Goal: Obtain resource: Obtain resource

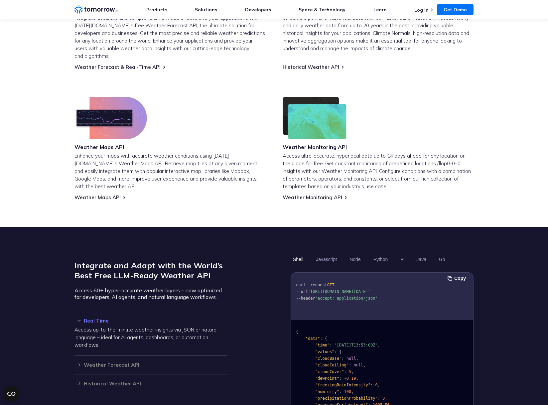
scroll to position [350, 0]
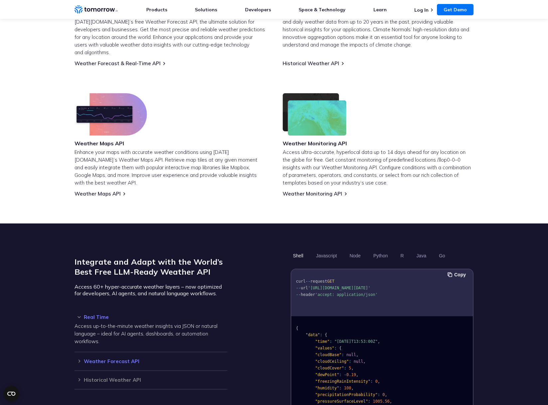
click at [122, 359] on h3 "Weather Forecast API" at bounding box center [150, 361] width 153 height 5
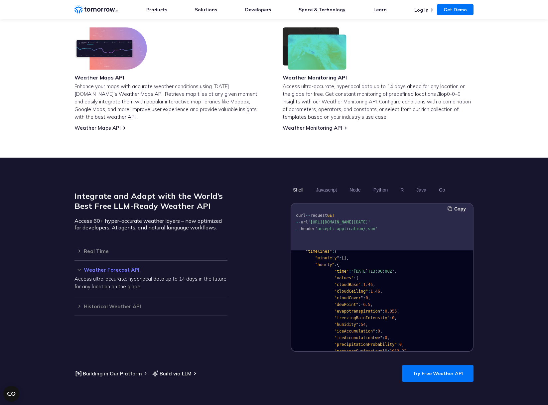
scroll to position [421, 0]
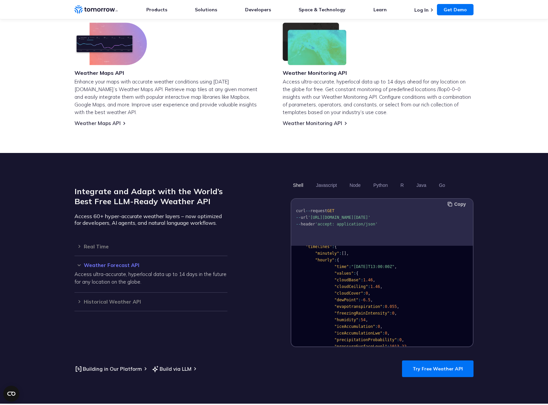
click at [459, 200] on button "Copy" at bounding box center [457, 203] width 20 height 7
click at [329, 179] on button "Javascript" at bounding box center [326, 184] width 26 height 11
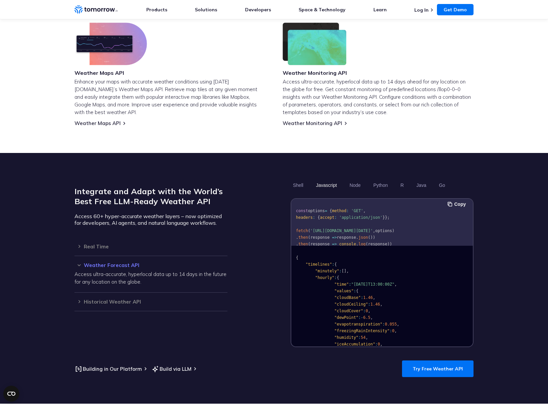
click at [325, 179] on button "Javascript" at bounding box center [326, 184] width 26 height 11
click at [458, 200] on button "Copy" at bounding box center [457, 203] width 20 height 7
click at [357, 179] on button "Node" at bounding box center [355, 184] width 16 height 11
click at [381, 179] on button "Python" at bounding box center [380, 184] width 19 height 11
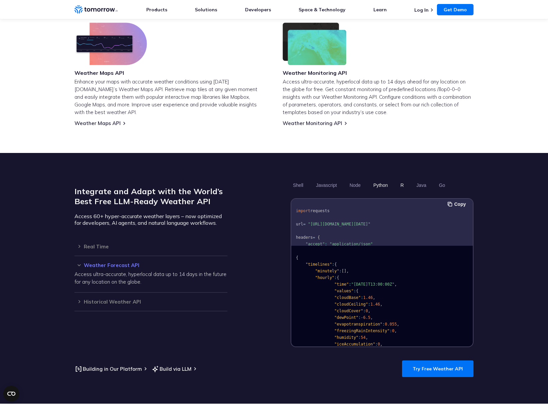
click at [402, 179] on button "R" at bounding box center [402, 184] width 8 height 11
click at [442, 179] on button "Go" at bounding box center [441, 184] width 11 height 11
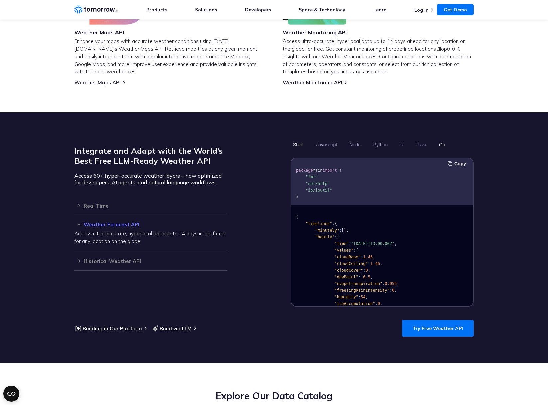
click at [299, 139] on button "Shell" at bounding box center [297, 144] width 15 height 11
click at [460, 160] on button "Copy" at bounding box center [457, 163] width 20 height 7
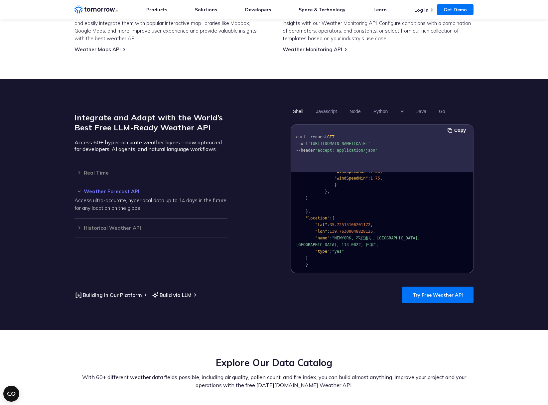
scroll to position [884, 0]
click at [341, 249] on span ""yes"" at bounding box center [338, 251] width 12 height 5
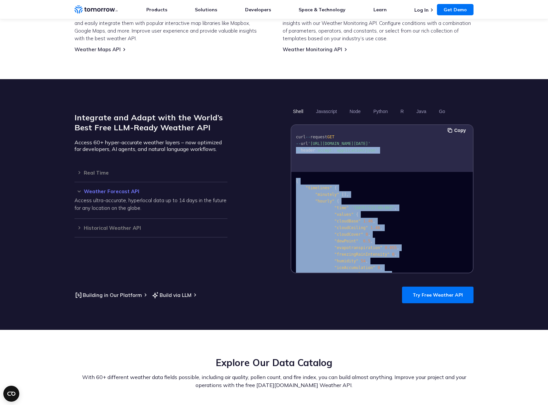
scroll to position [0, 0]
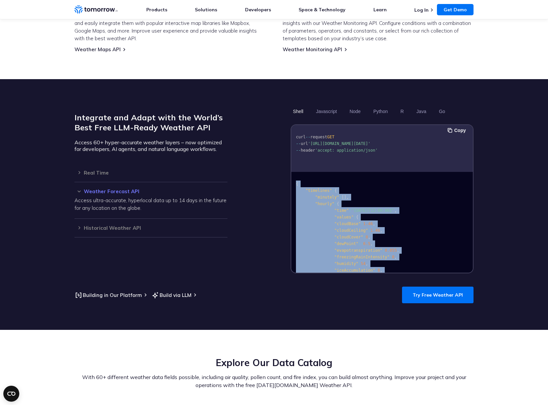
drag, startPoint x: 316, startPoint y: 257, endPoint x: 287, endPoint y: 168, distance: 92.5
click at [287, 168] on div "Integrate and Adapt with the World’s Best Free LLM-Ready Weather API Access 60+…" at bounding box center [273, 189] width 399 height 167
copy code "{ "timelines" : { "minutely" : [ ] , "hourly" : { "time" : "[DATE]T13:00:00Z" ,…"
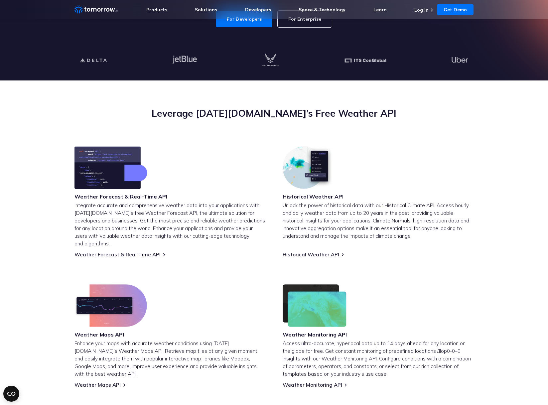
scroll to position [113, 0]
